Goal: Find contact information: Find contact information

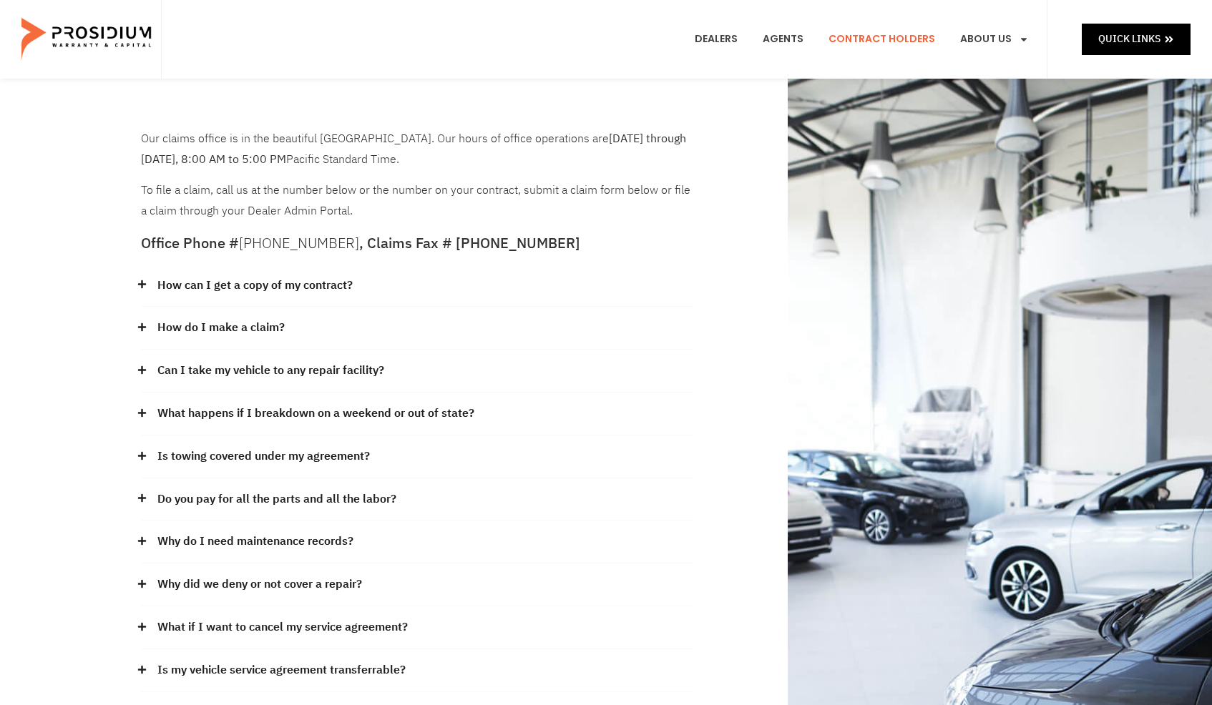
click at [147, 287] on span at bounding box center [145, 285] width 9 height 11
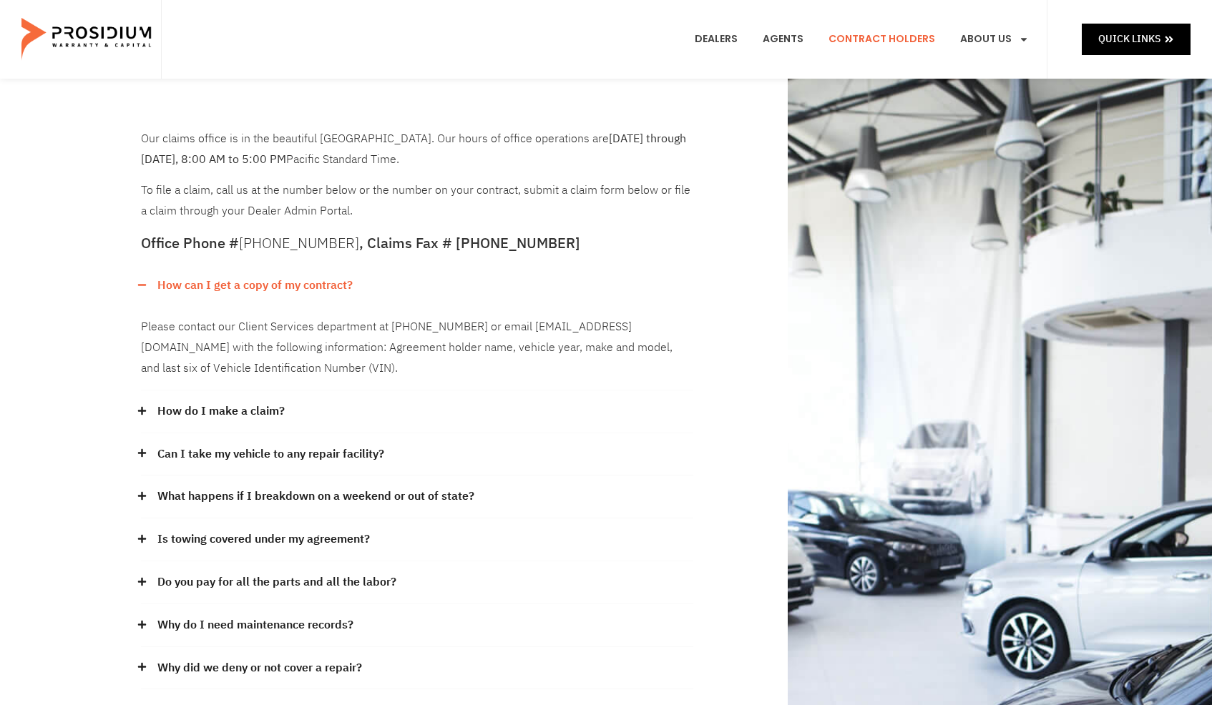
click at [147, 287] on span at bounding box center [145, 284] width 9 height 9
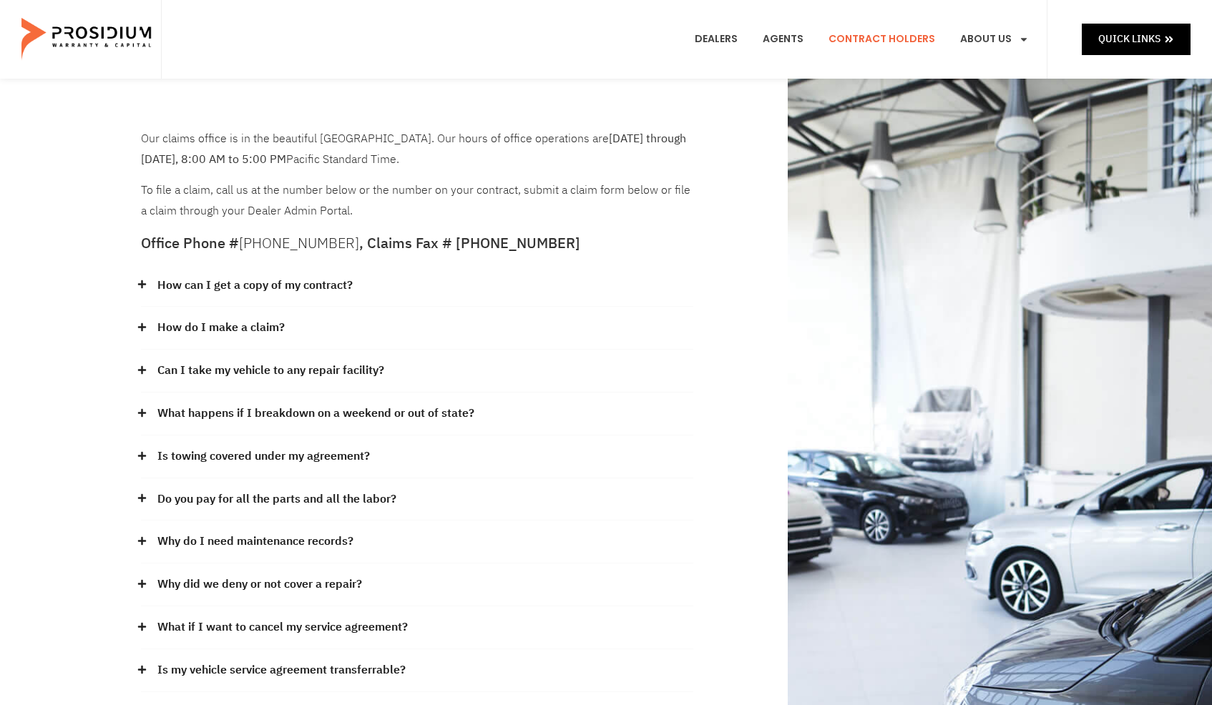
click at [1039, 51] on div "Dealers Agents Contract Holders About Us Products News & Updates Leadership Car…" at bounding box center [604, 39] width 886 height 79
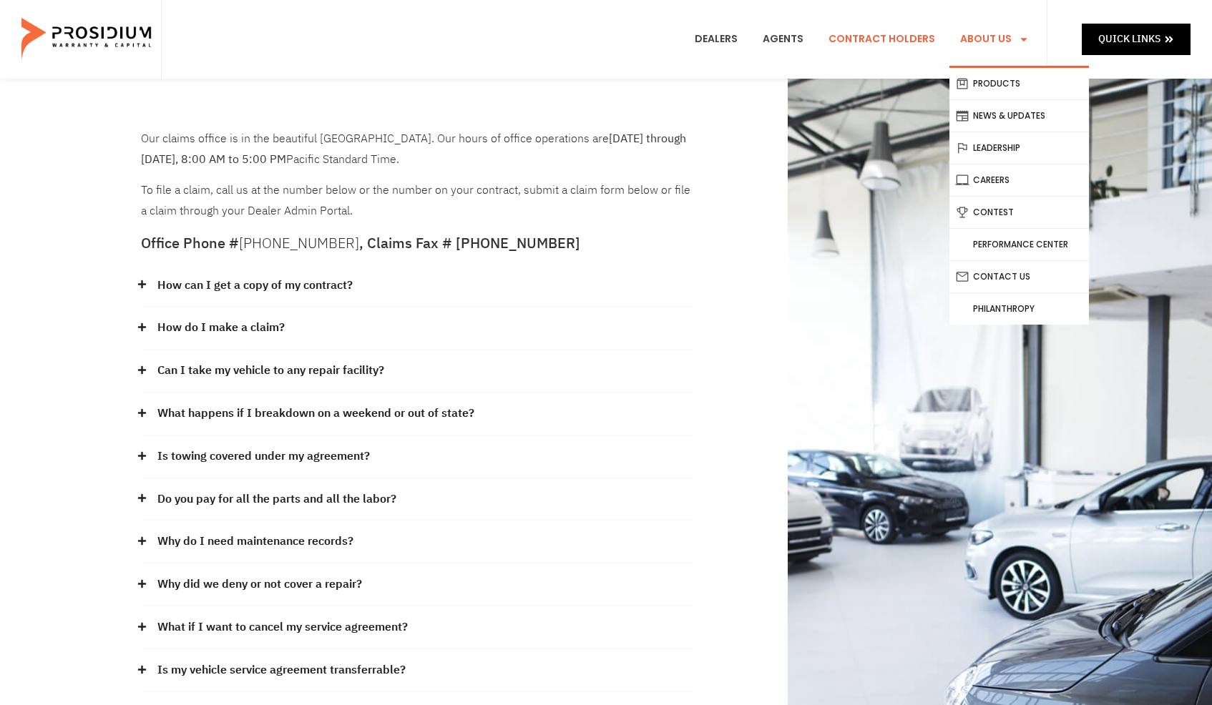
click at [1039, 59] on link "About Us" at bounding box center [994, 39] width 90 height 53
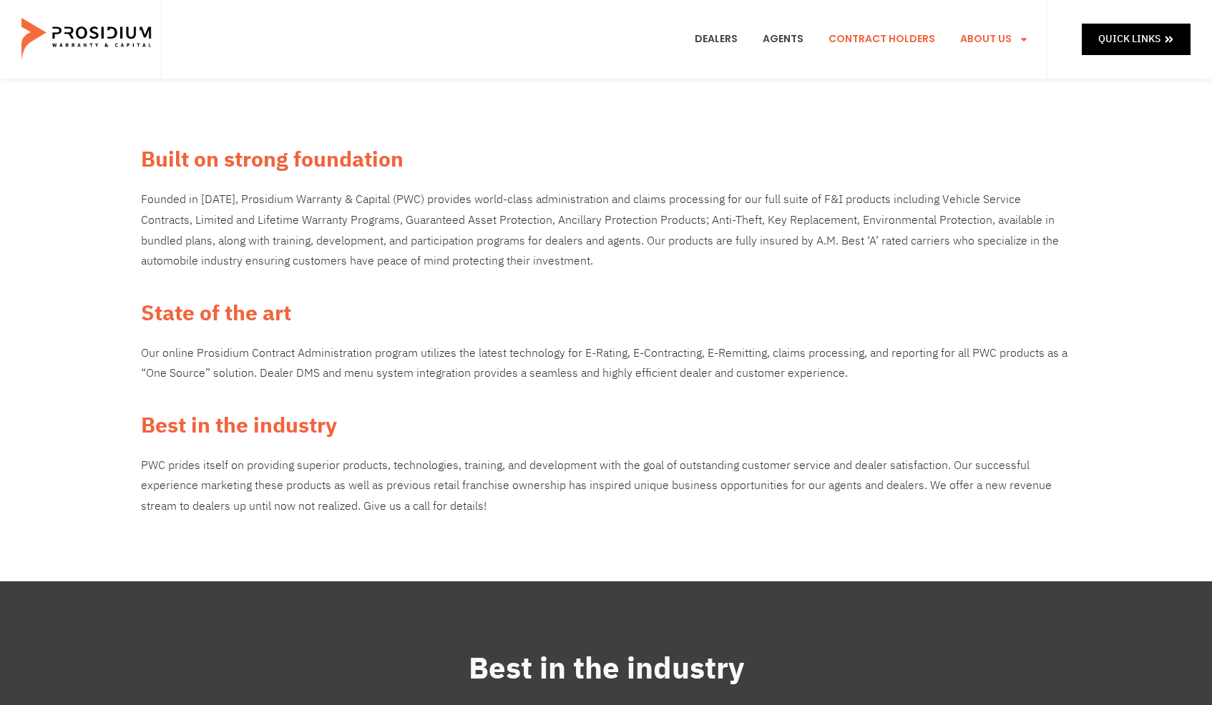
click at [881, 40] on link "Contract Holders" at bounding box center [882, 39] width 128 height 53
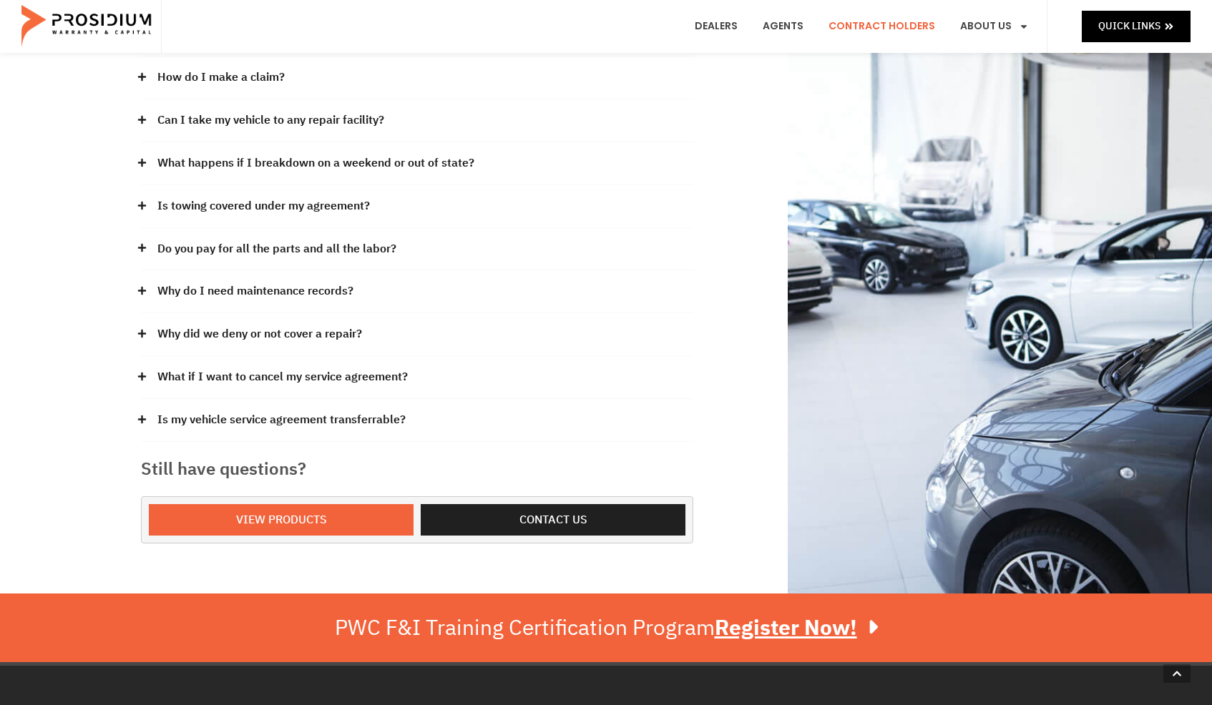
scroll to position [286, 0]
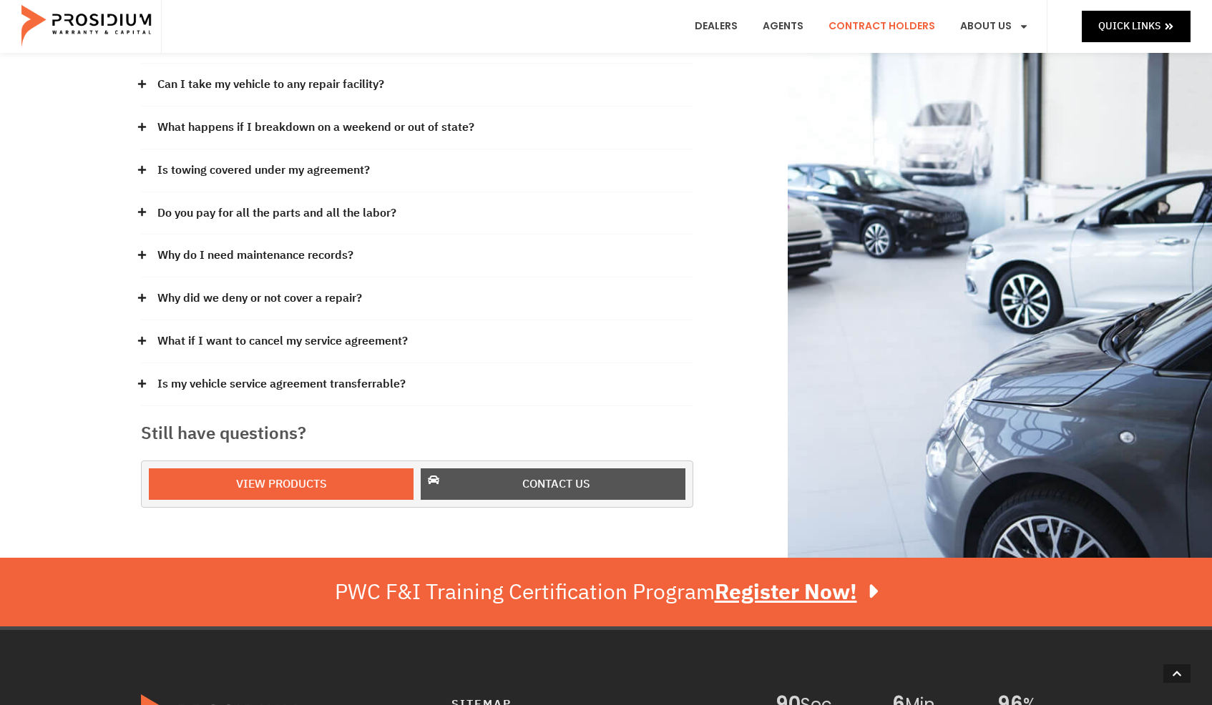
click at [582, 482] on span "Contact us" at bounding box center [556, 484] width 68 height 21
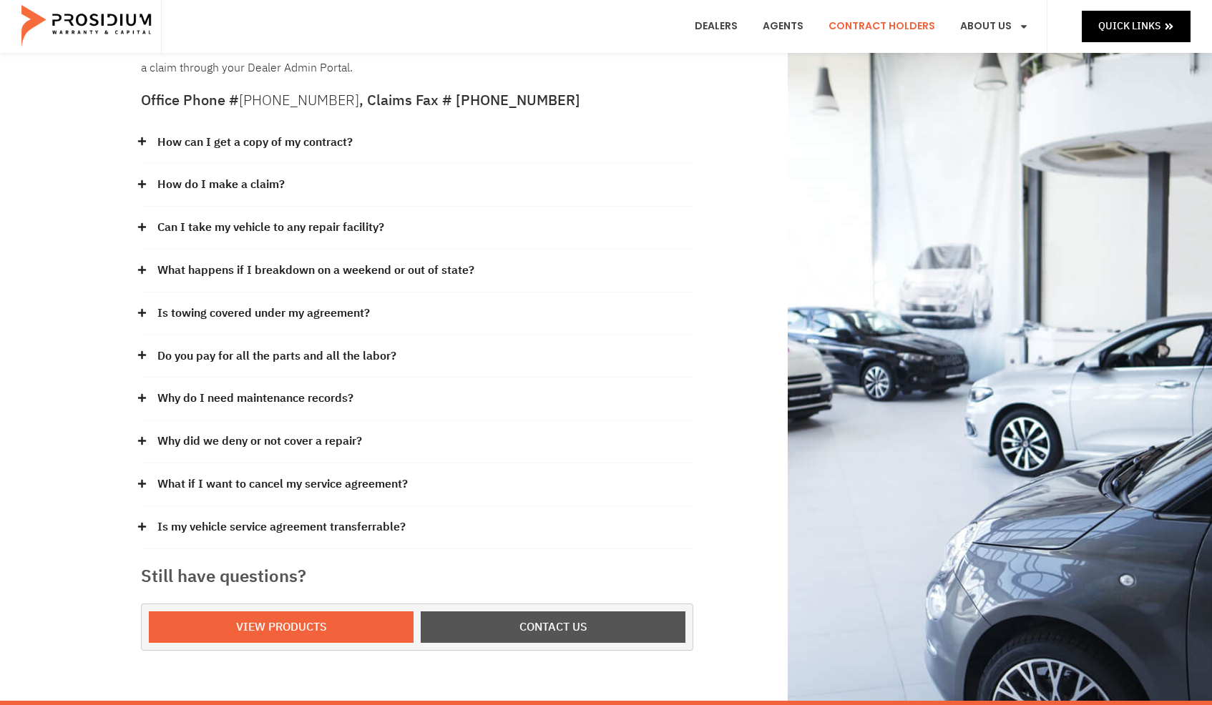
scroll to position [0, 0]
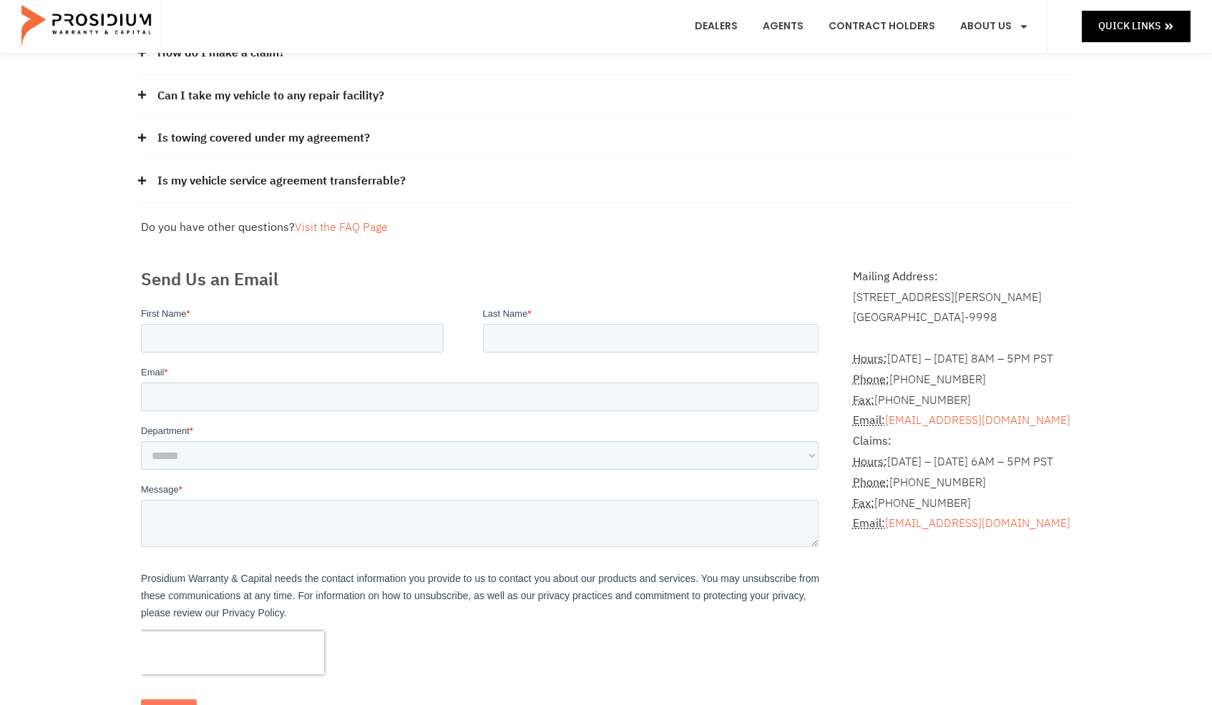
scroll to position [215, 0]
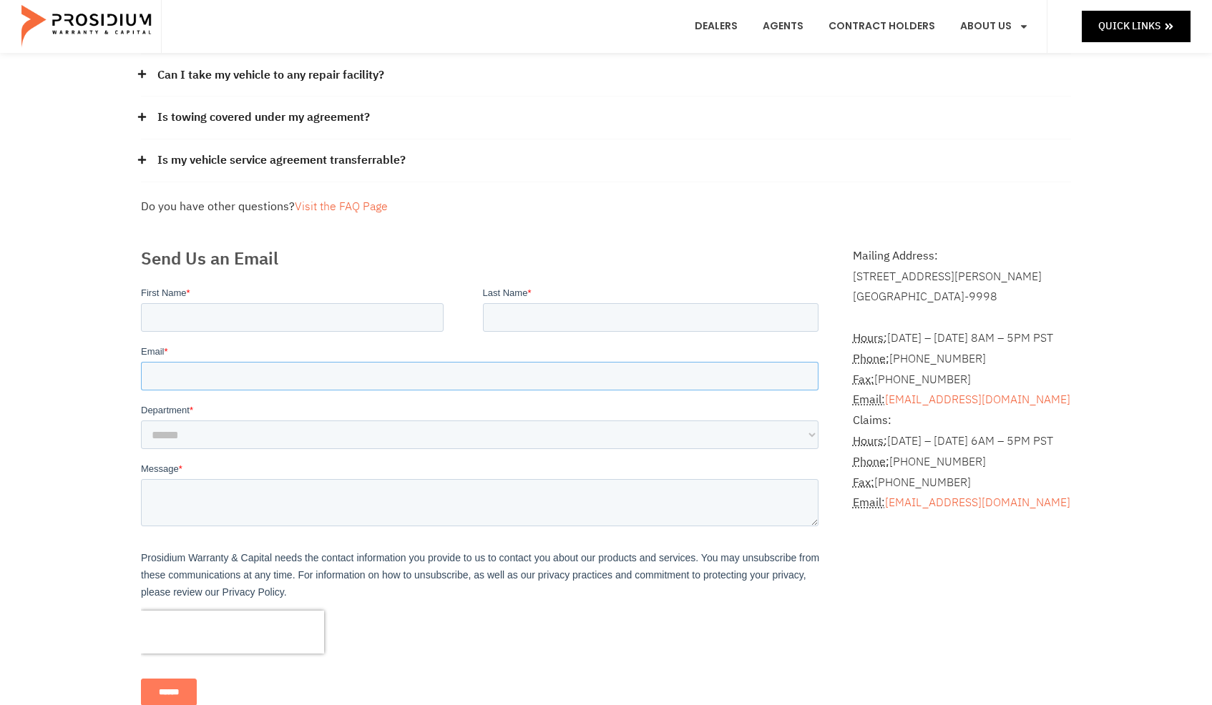
click at [527, 361] on input "Email *" at bounding box center [479, 375] width 677 height 29
click at [658, 213] on div "Do you have other questions? Visit the FAQ Page" at bounding box center [606, 207] width 930 height 21
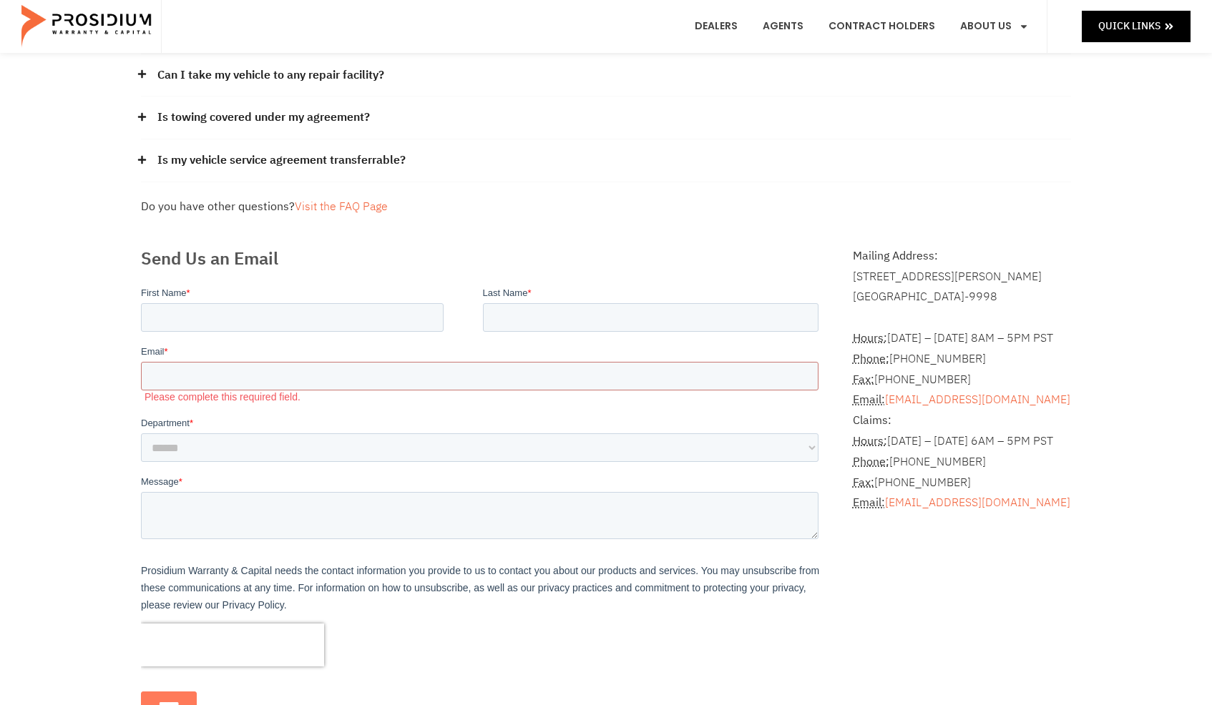
click at [1099, 574] on div "Frequently Asked Questions How can I get a copy of my contract? Please contact …" at bounding box center [606, 329] width 1212 height 931
click at [61, 322] on div "Frequently Asked Questions How can I get a copy of my contract? Please contact …" at bounding box center [606, 329] width 1212 height 931
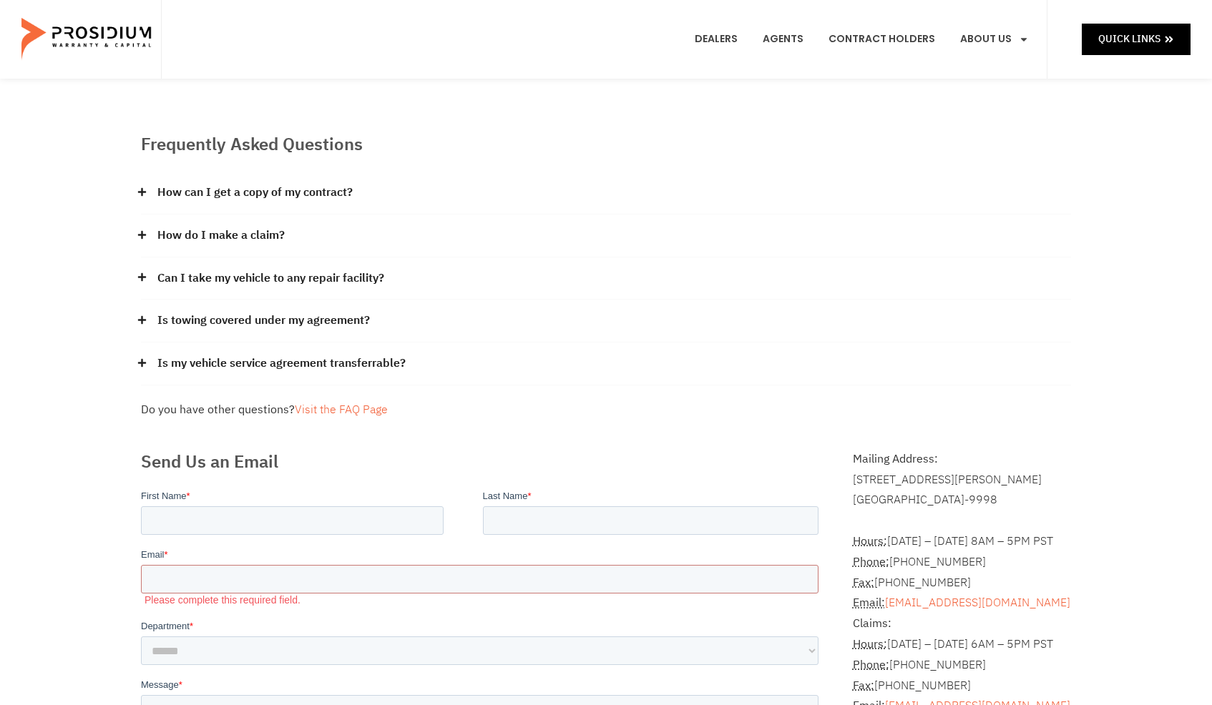
scroll to position [0, 0]
